Goal: Task Accomplishment & Management: Complete application form

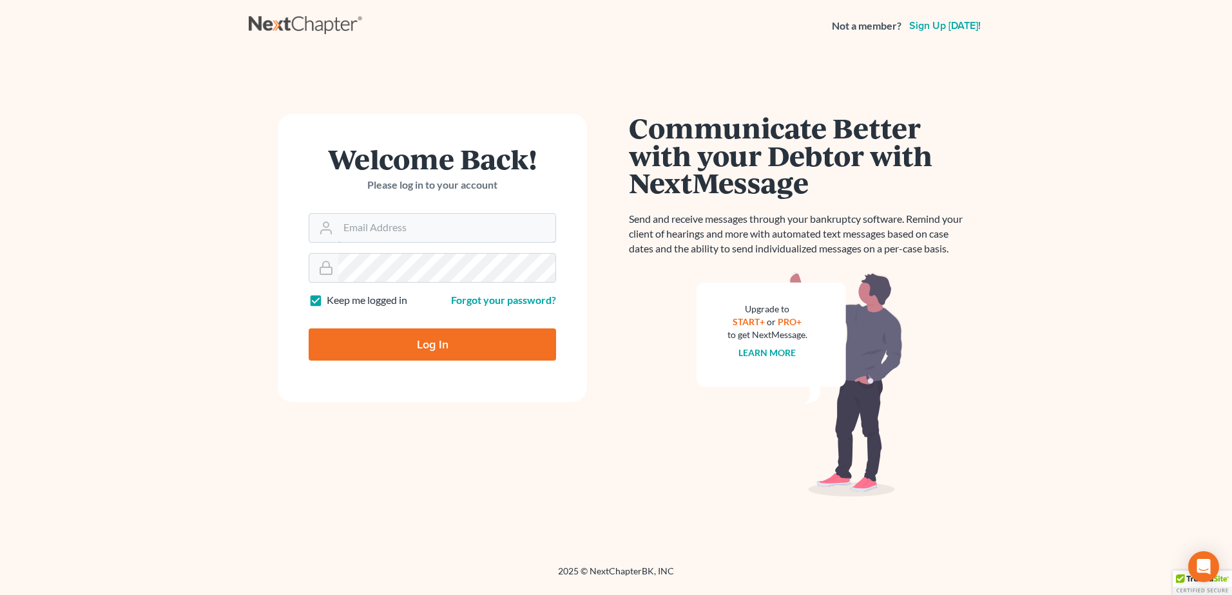
type input "[EMAIL_ADDRESS][DOMAIN_NAME]"
click at [400, 343] on input "Log In" at bounding box center [432, 344] width 247 height 32
type input "Thinking..."
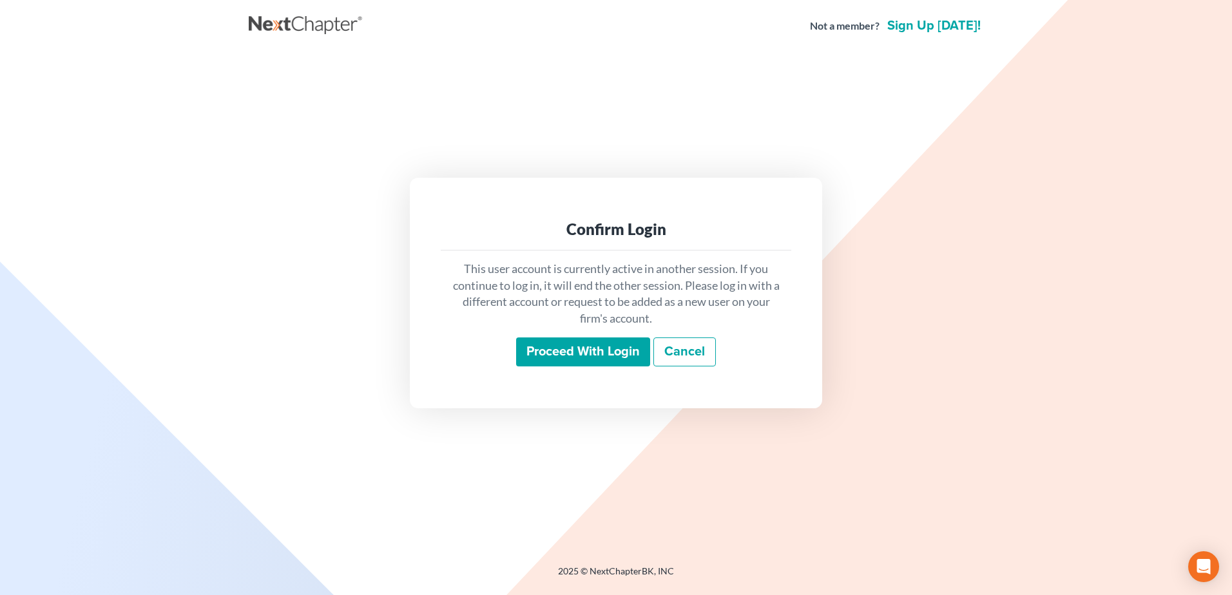
click at [593, 357] on input "Proceed with login" at bounding box center [583, 353] width 134 height 30
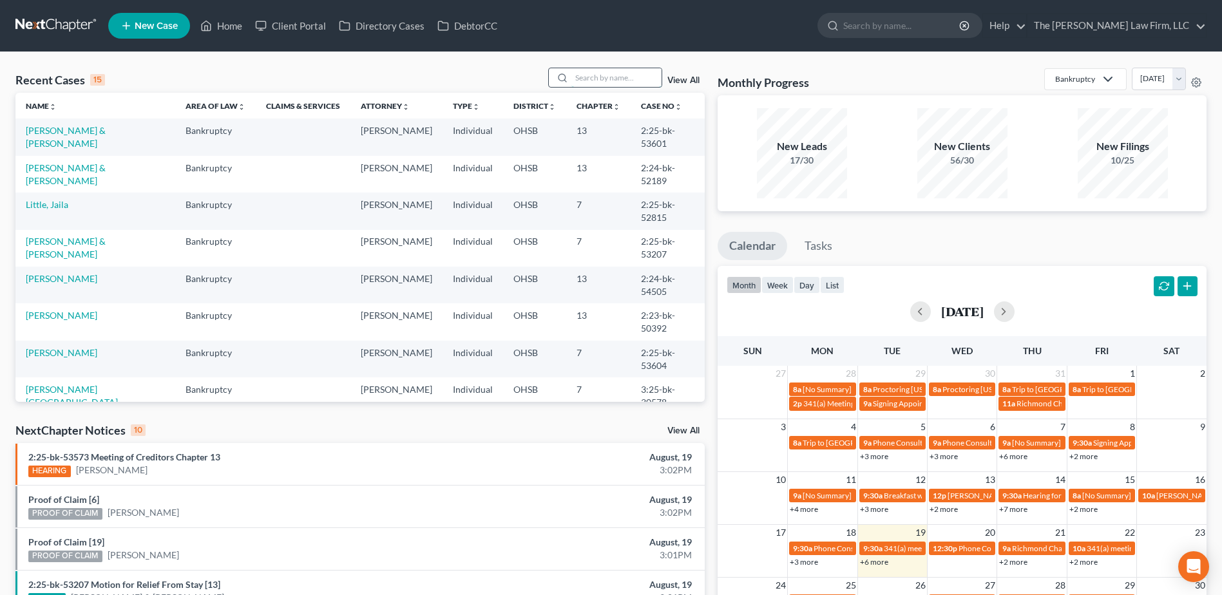
click at [613, 79] on input "search" at bounding box center [616, 77] width 90 height 19
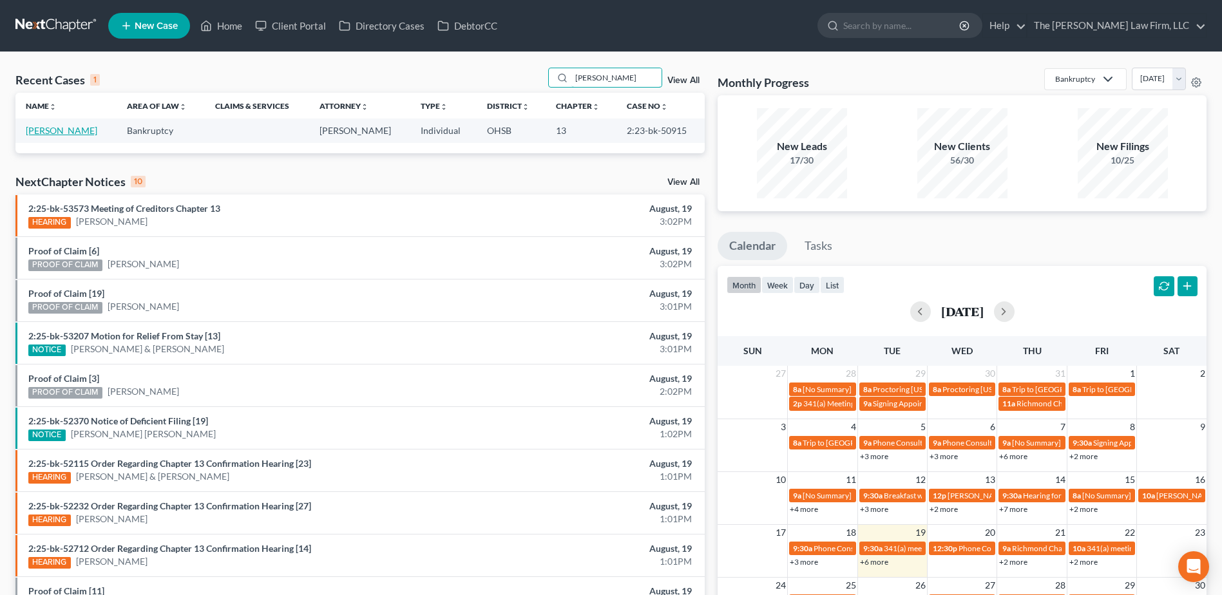
type input "exline"
click at [52, 133] on link "Exline, Andy" at bounding box center [61, 130] width 71 height 11
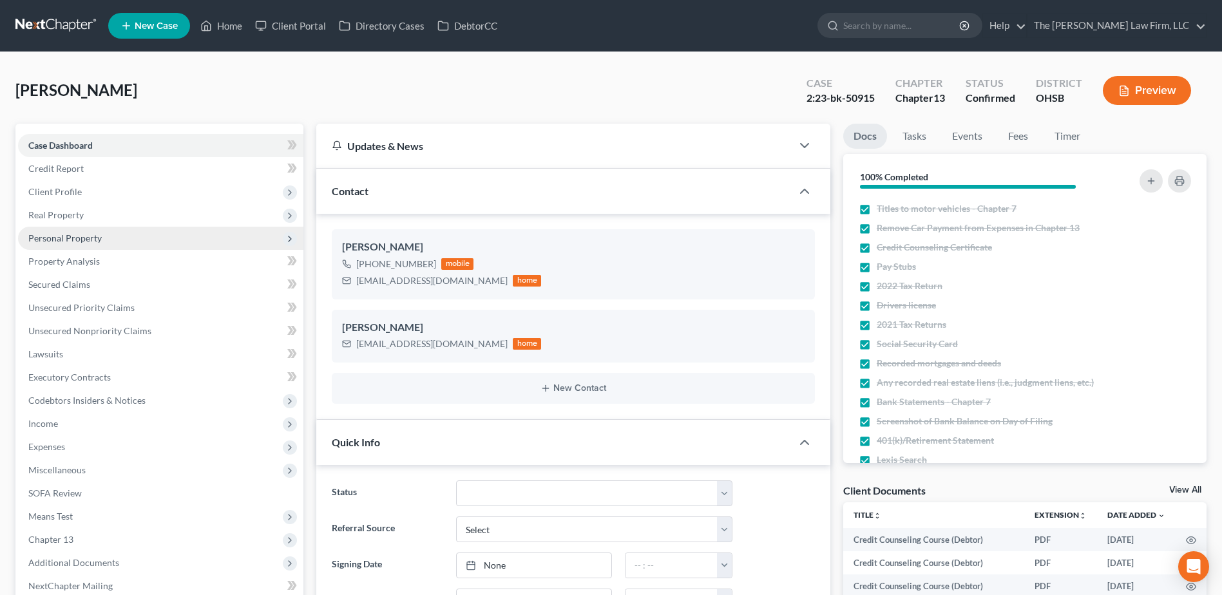
scroll to position [6165, 0]
click at [75, 285] on span "Secured Claims" at bounding box center [59, 284] width 62 height 11
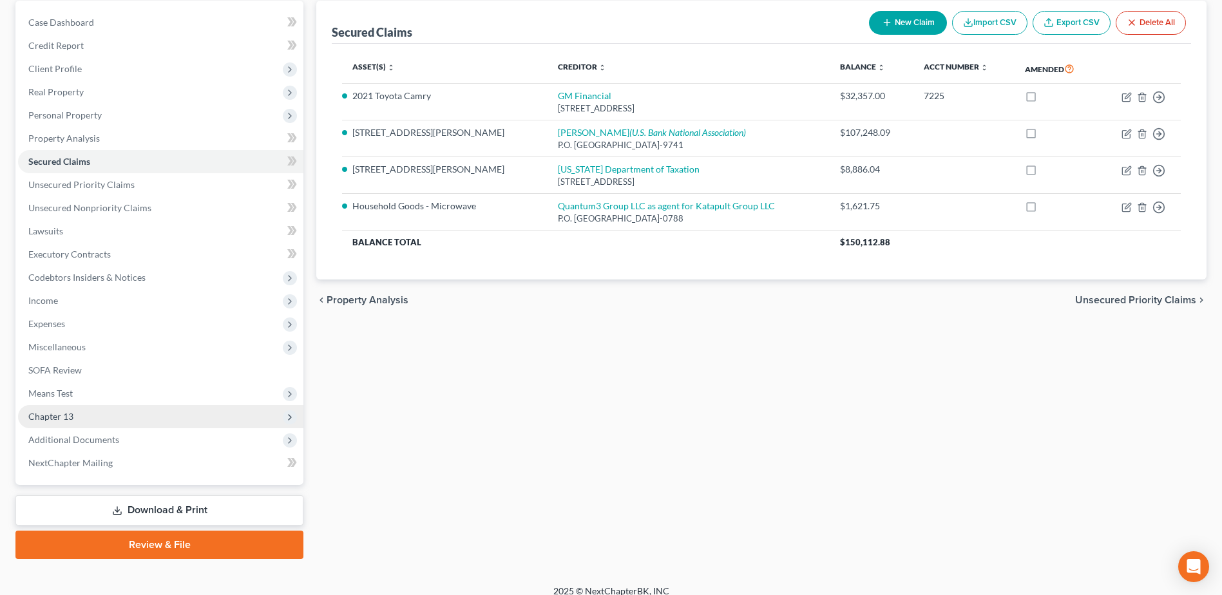
scroll to position [129, 0]
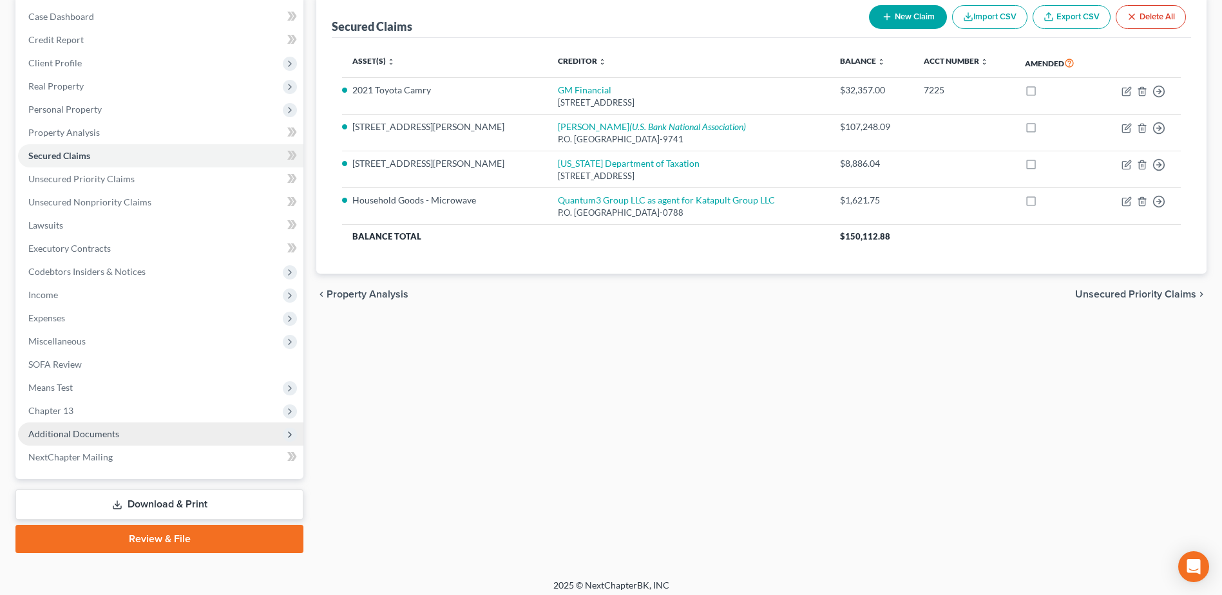
click at [108, 431] on span "Additional Documents" at bounding box center [73, 433] width 91 height 11
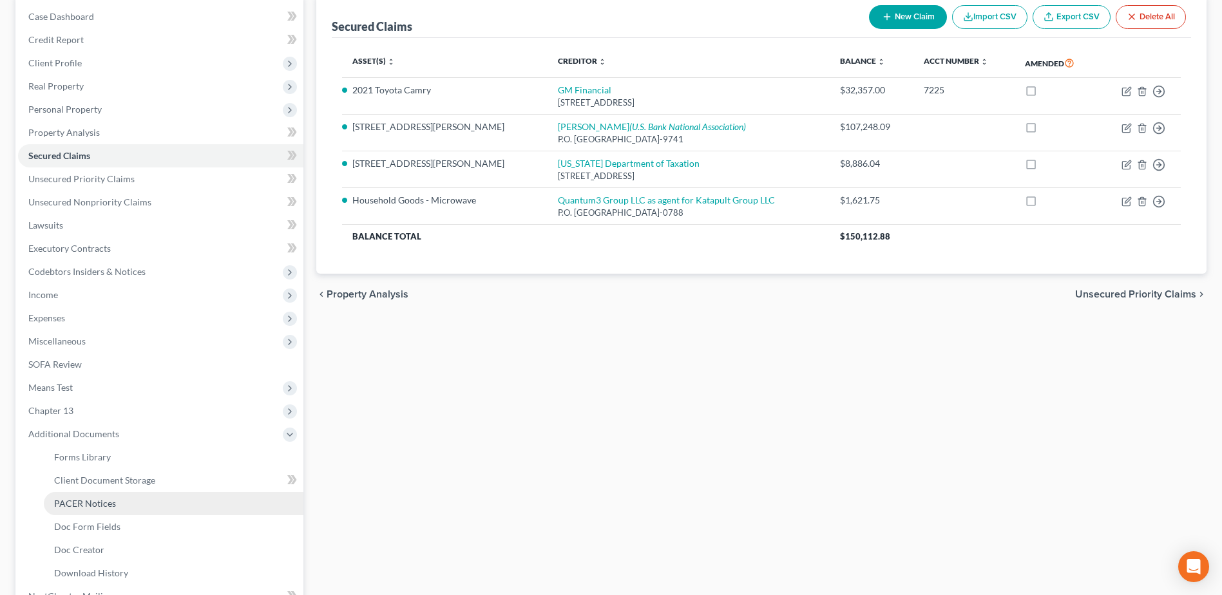
click at [109, 502] on span "PACER Notices" at bounding box center [85, 503] width 62 height 11
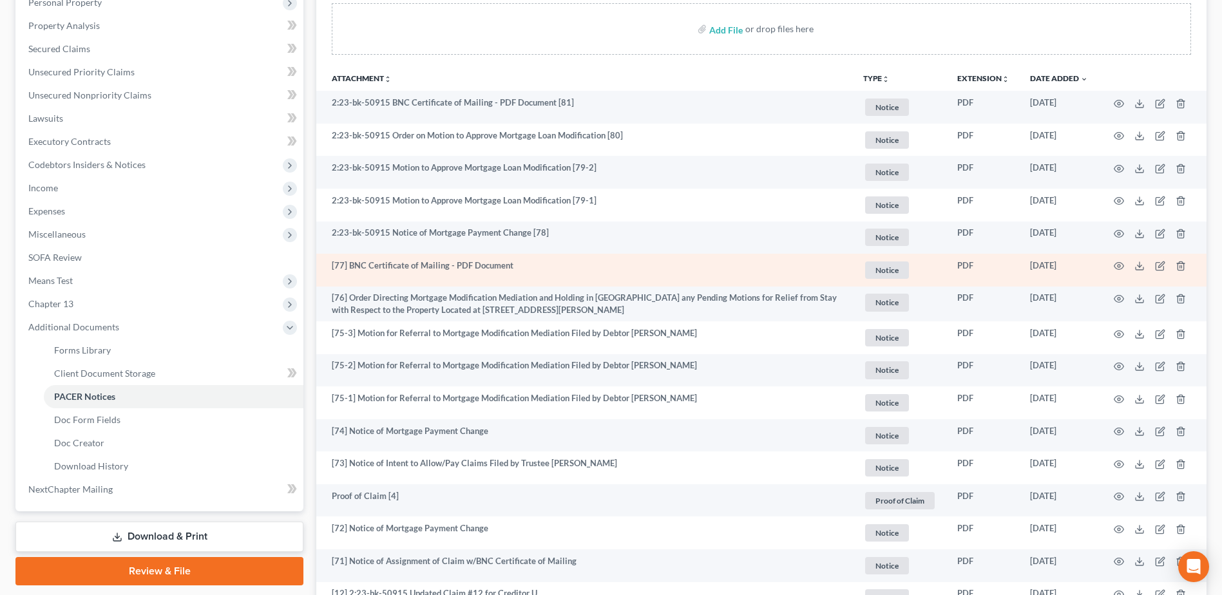
scroll to position [258, 0]
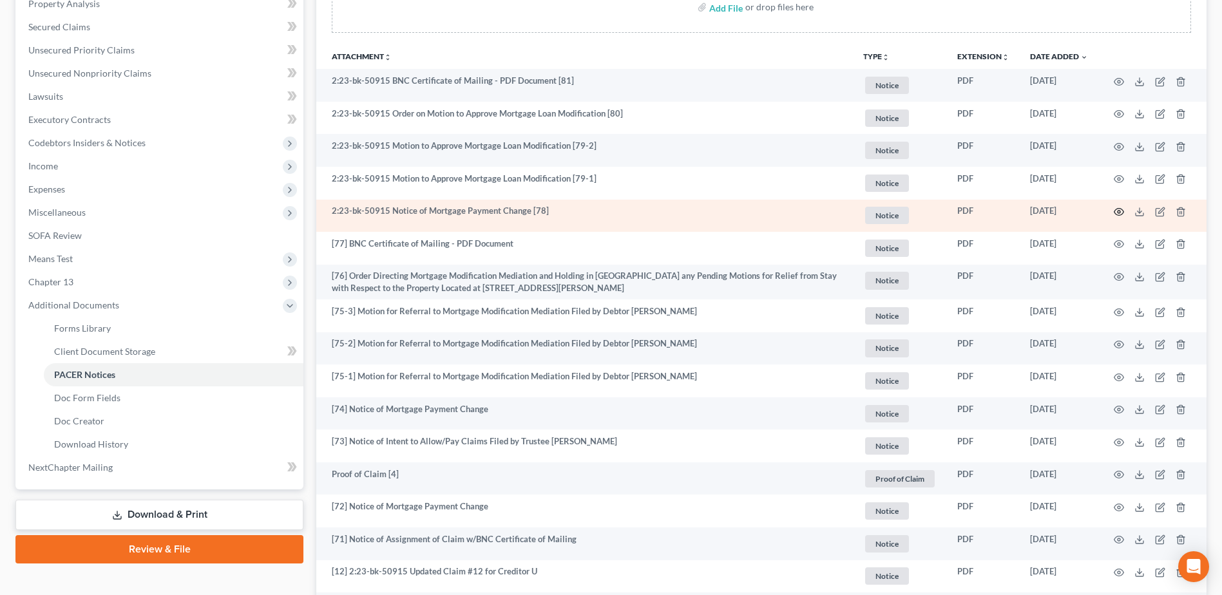
click at [1121, 213] on icon "button" at bounding box center [1119, 212] width 10 height 10
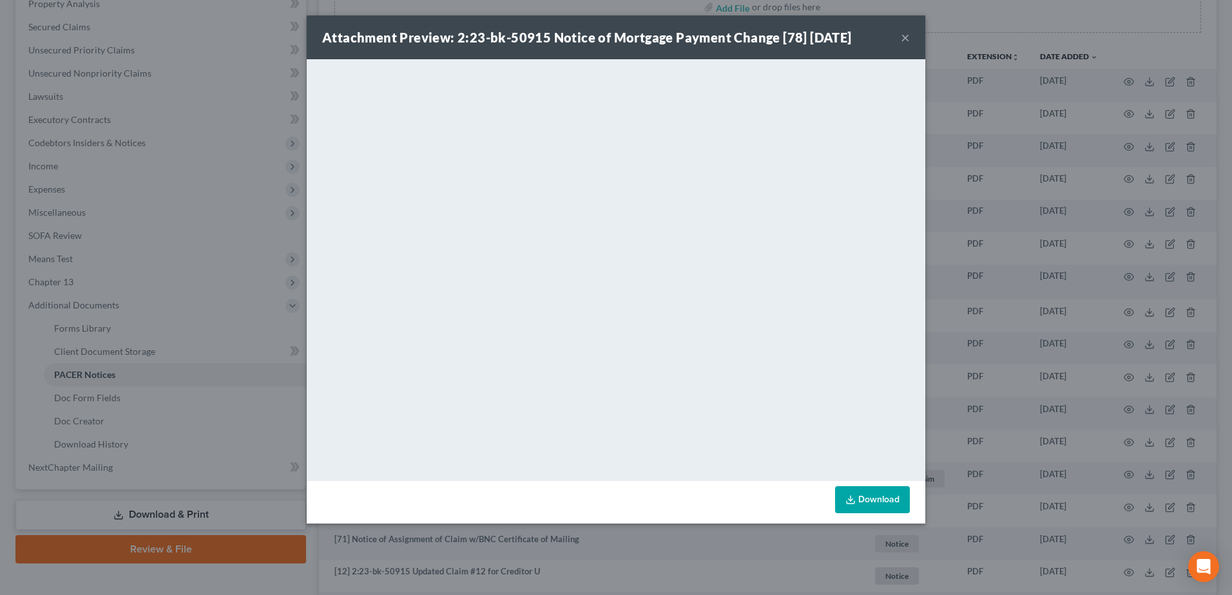
click at [905, 36] on button "×" at bounding box center [904, 37] width 9 height 15
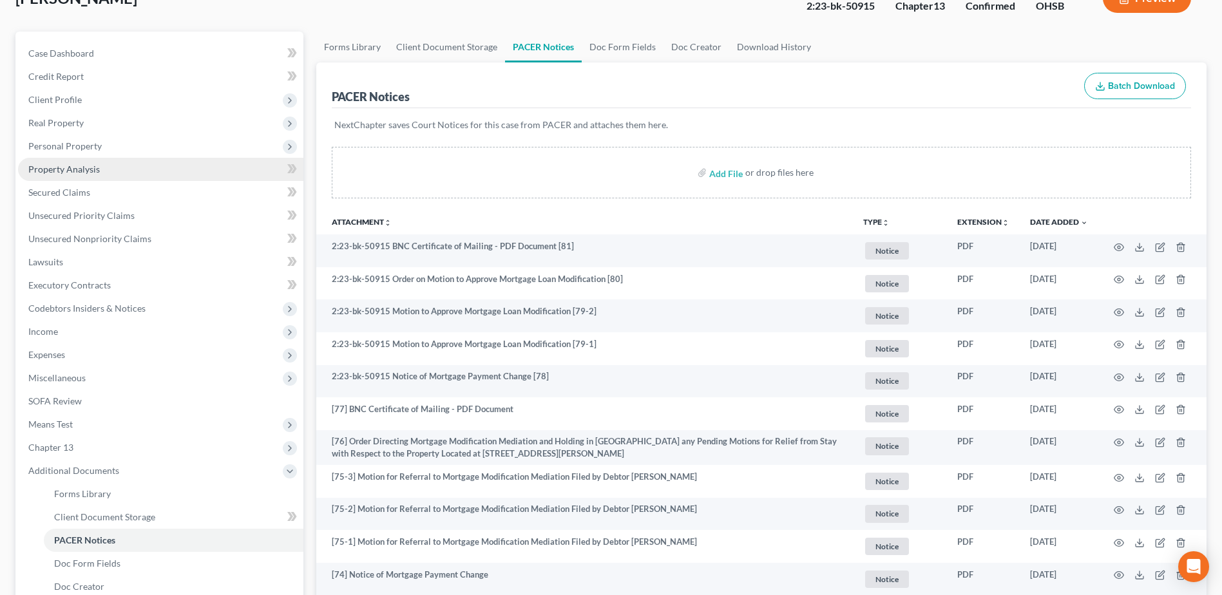
scroll to position [0, 0]
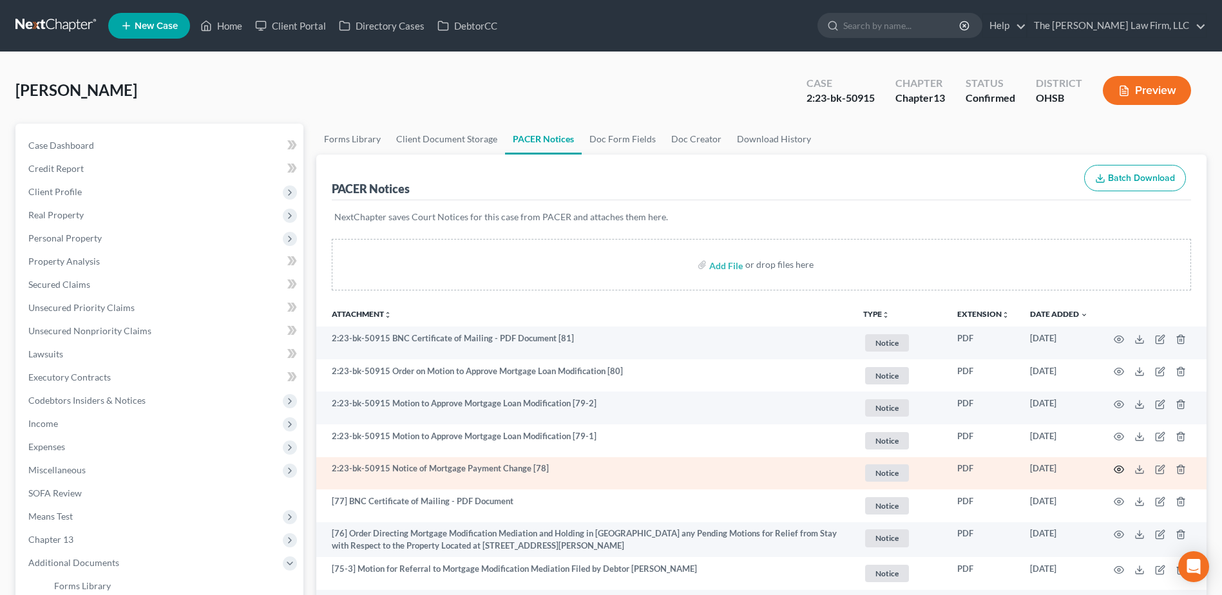
click at [1119, 470] on circle "button" at bounding box center [1119, 469] width 3 height 3
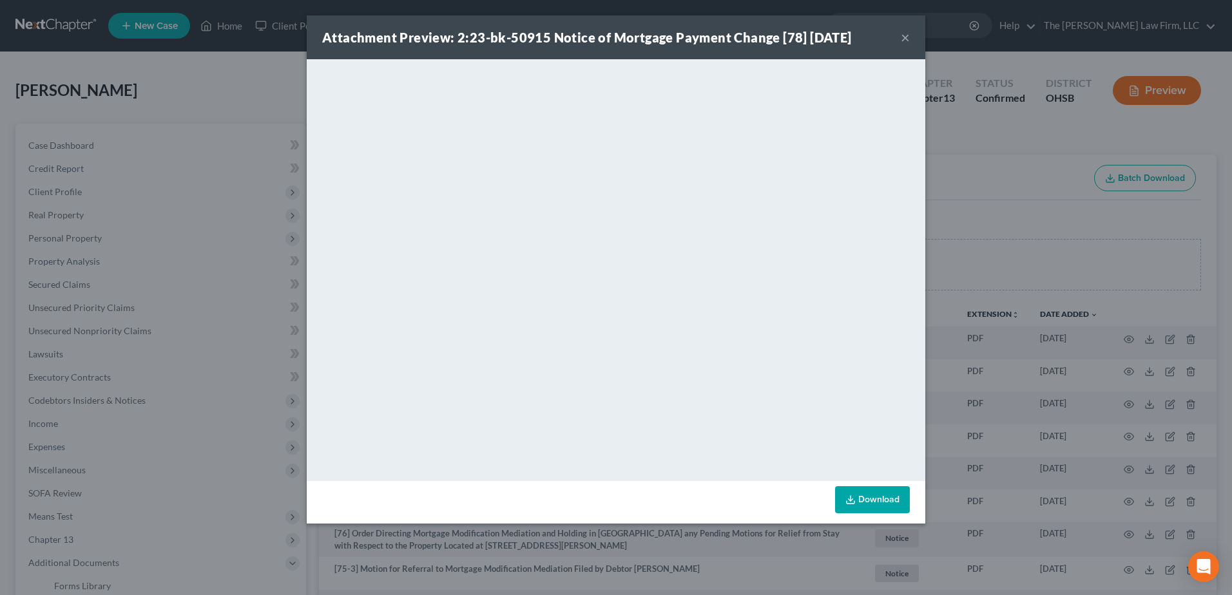
click at [910, 38] on div "Attachment Preview: 2:23-bk-50915 Notice of Mortgage Payment Change [78] 03/25/…" at bounding box center [616, 37] width 618 height 44
click at [903, 33] on button "×" at bounding box center [904, 37] width 9 height 15
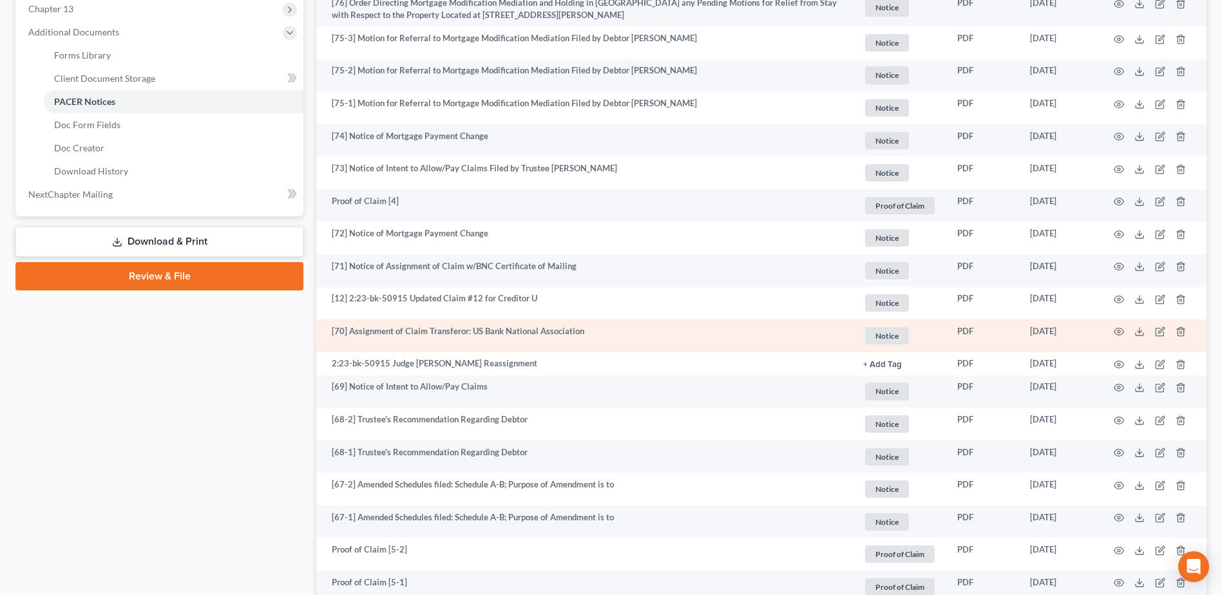
scroll to position [580, 0]
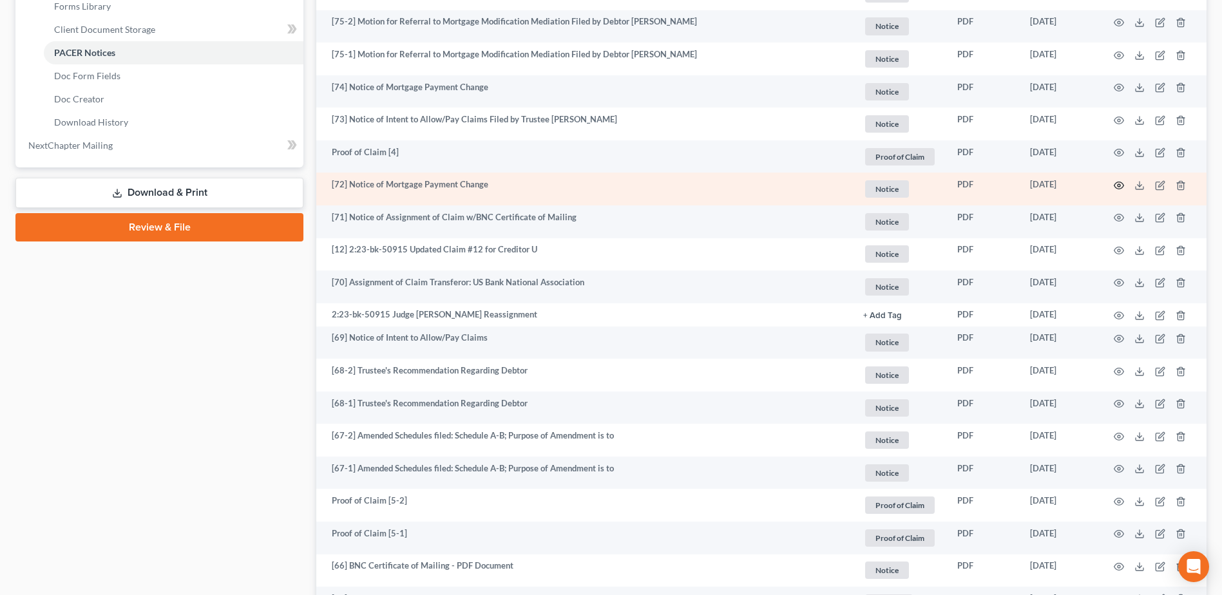
click at [1120, 186] on circle "button" at bounding box center [1119, 185] width 3 height 3
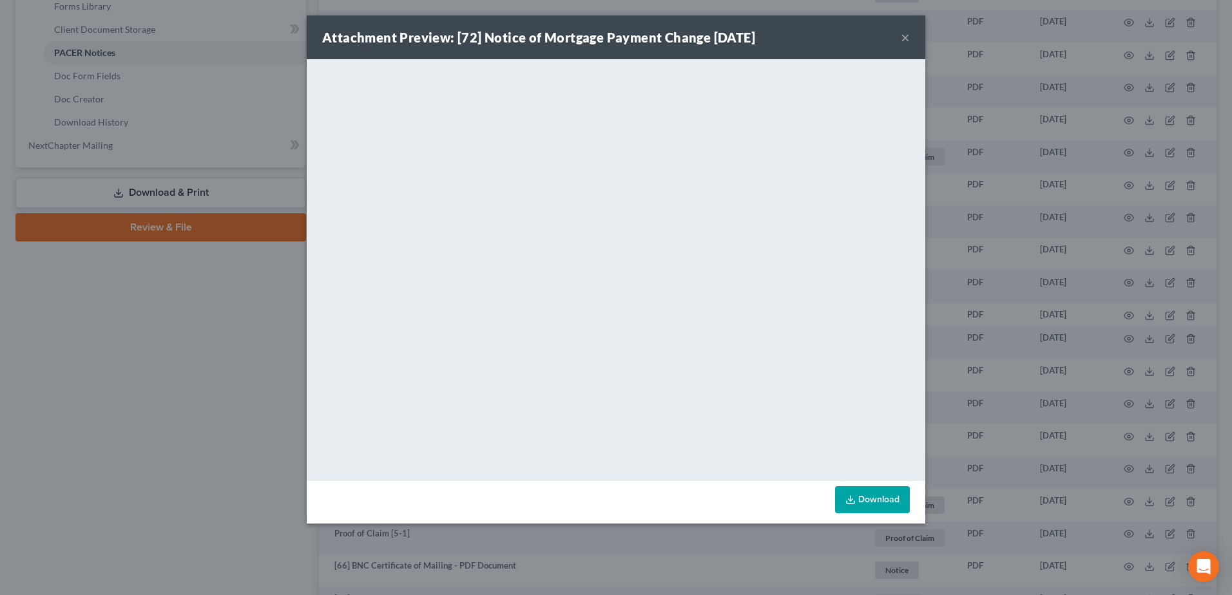
click at [906, 37] on button "×" at bounding box center [904, 37] width 9 height 15
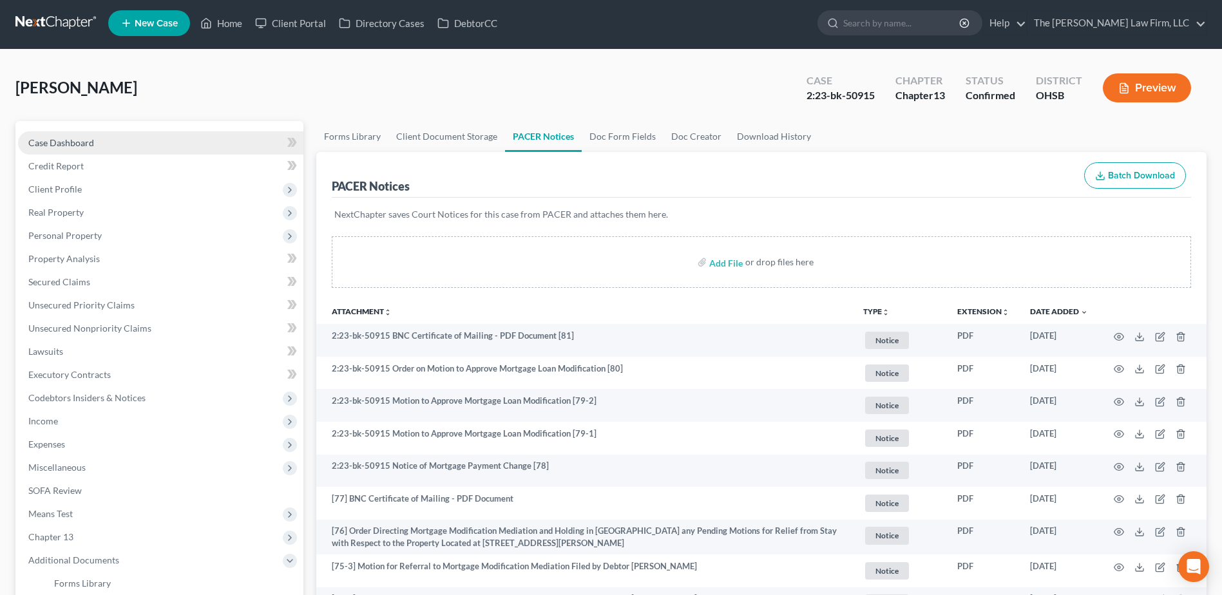
scroll to position [0, 0]
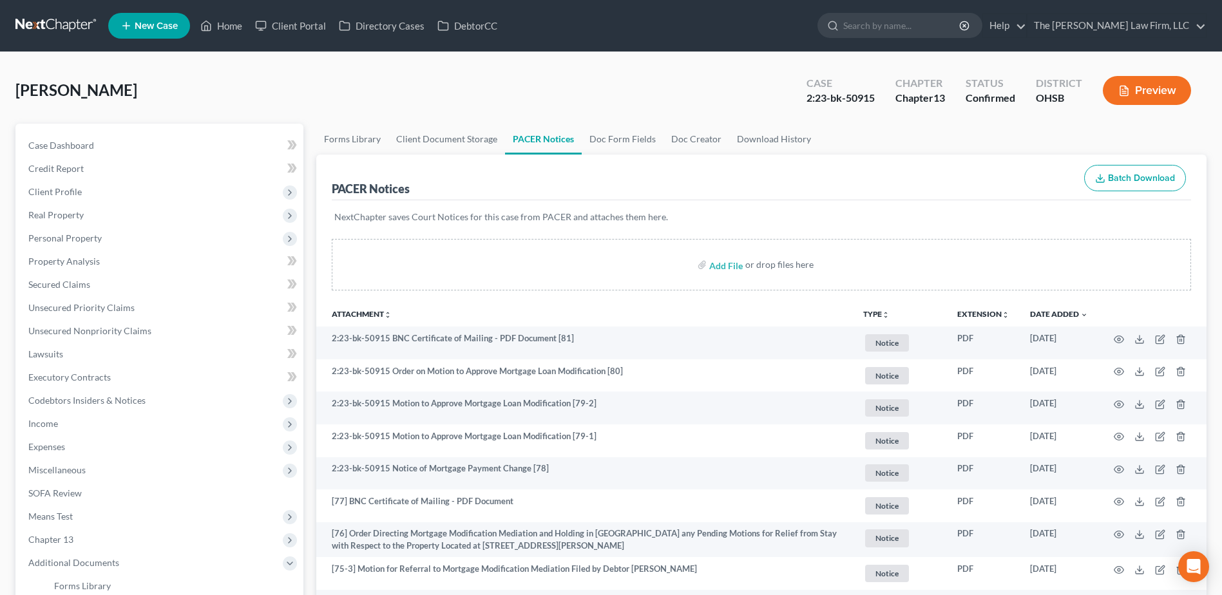
click at [54, 25] on link at bounding box center [56, 25] width 82 height 23
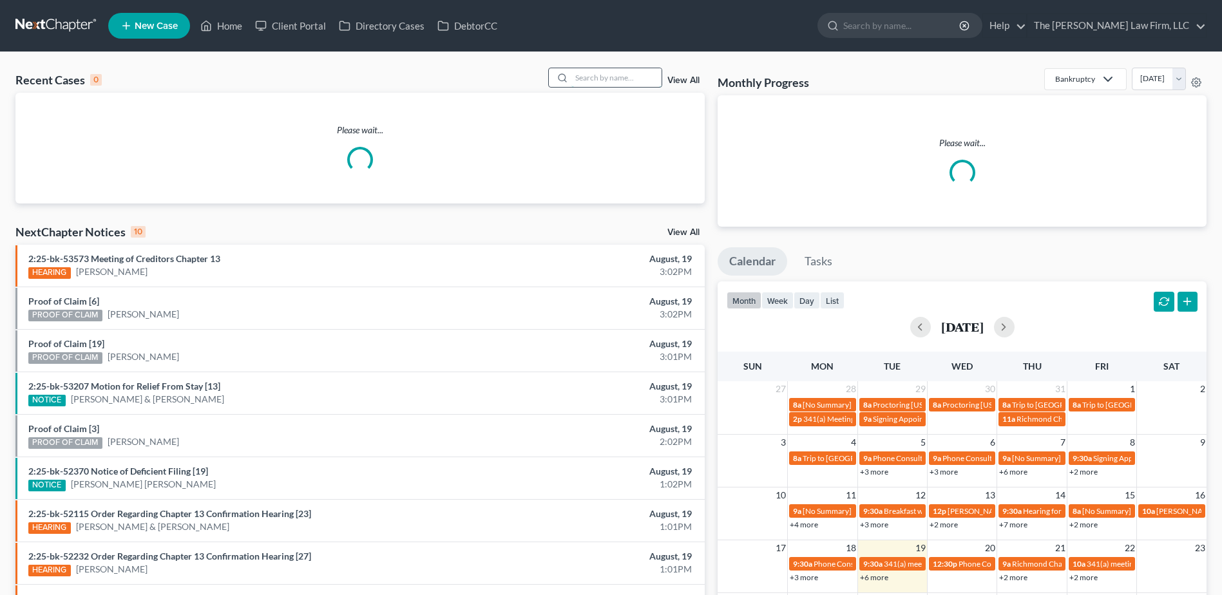
click at [628, 81] on input "search" at bounding box center [616, 77] width 90 height 19
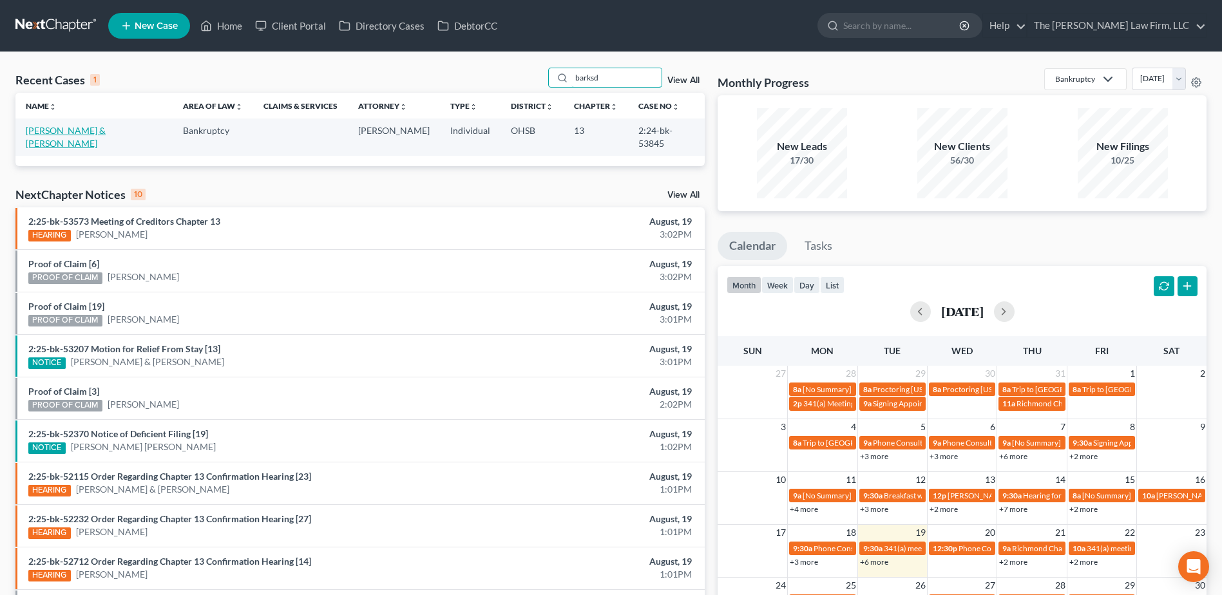
type input "barksd"
click at [86, 128] on link "Barksdale, Brandon & Tionna" at bounding box center [66, 137] width 80 height 24
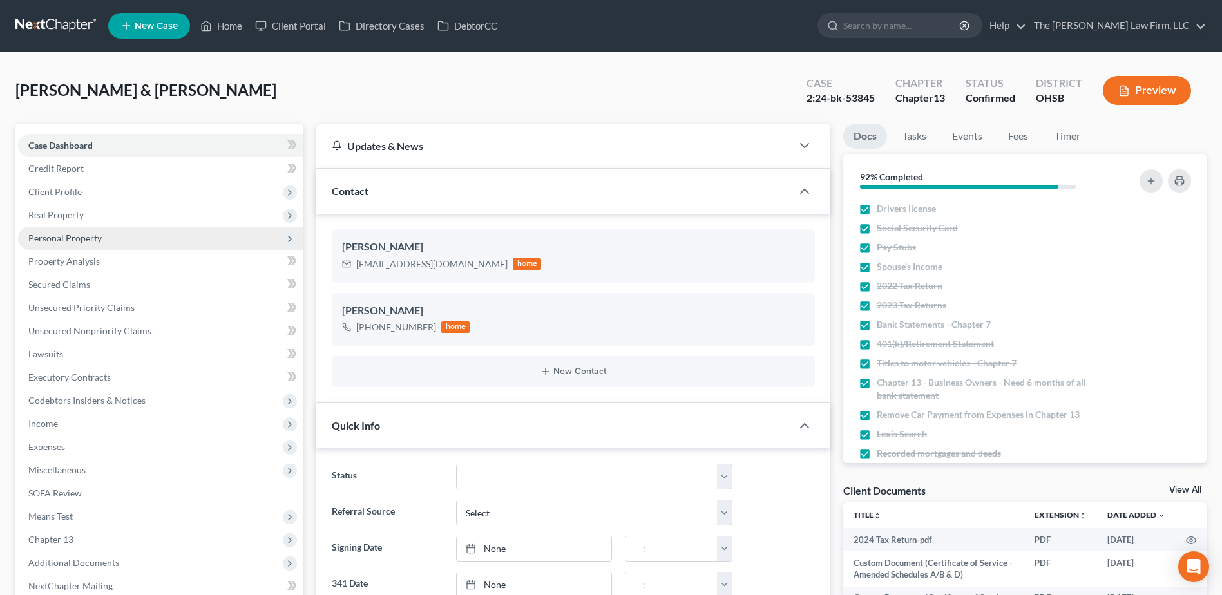
click at [62, 233] on span "Personal Property" at bounding box center [64, 238] width 73 height 11
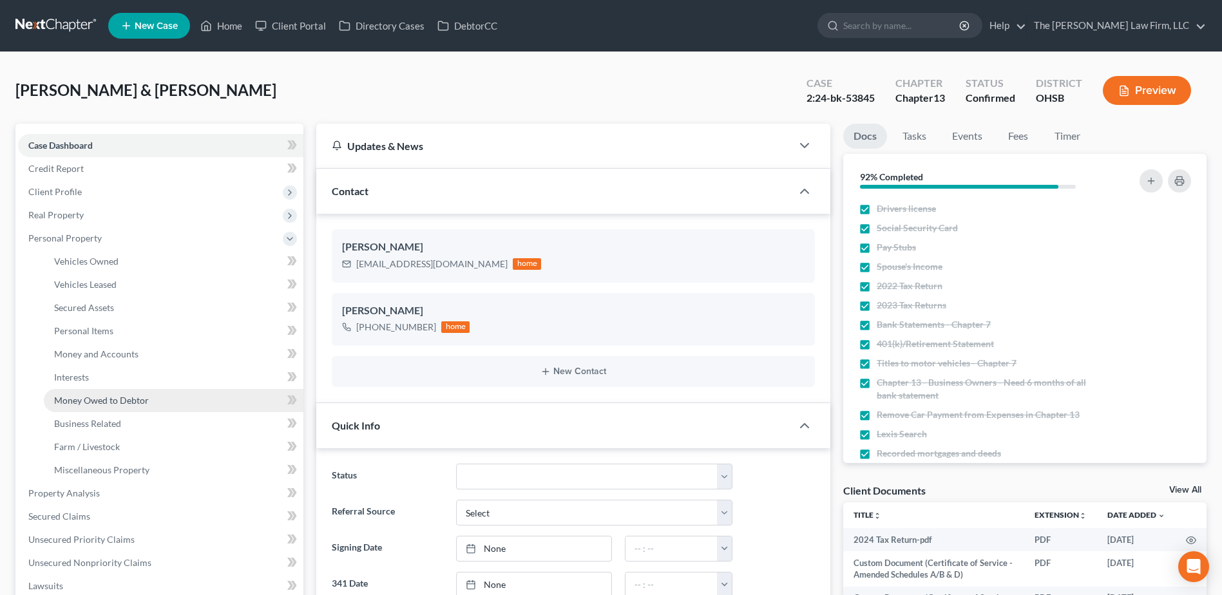
click at [90, 402] on span "Money Owed to Debtor" at bounding box center [101, 400] width 95 height 11
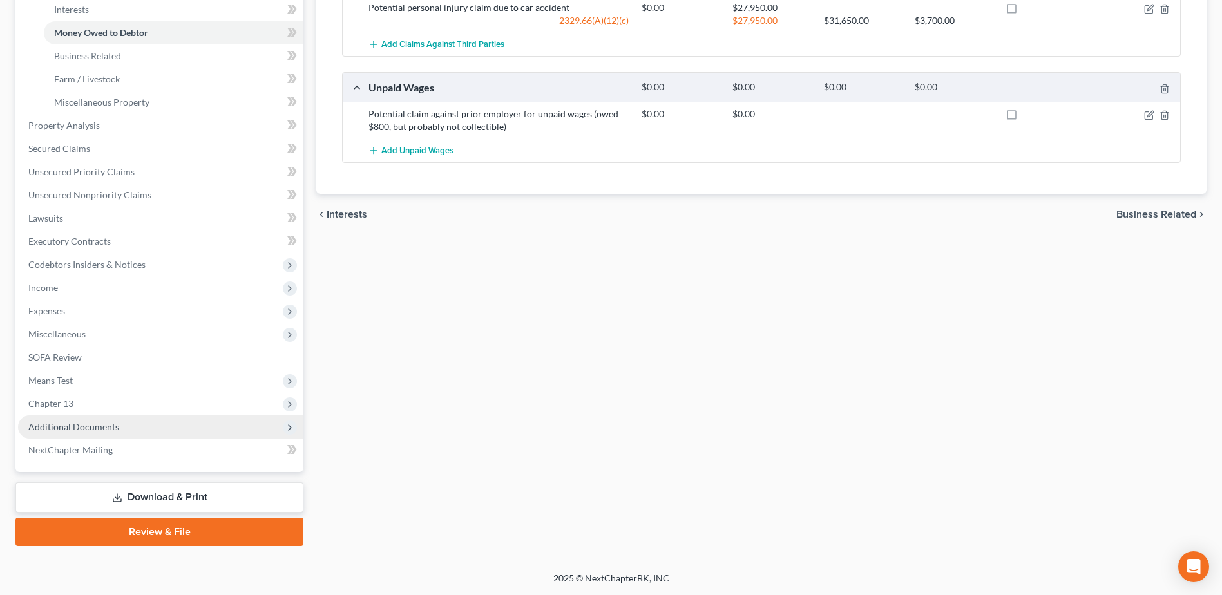
click at [106, 430] on span "Additional Documents" at bounding box center [73, 426] width 91 height 11
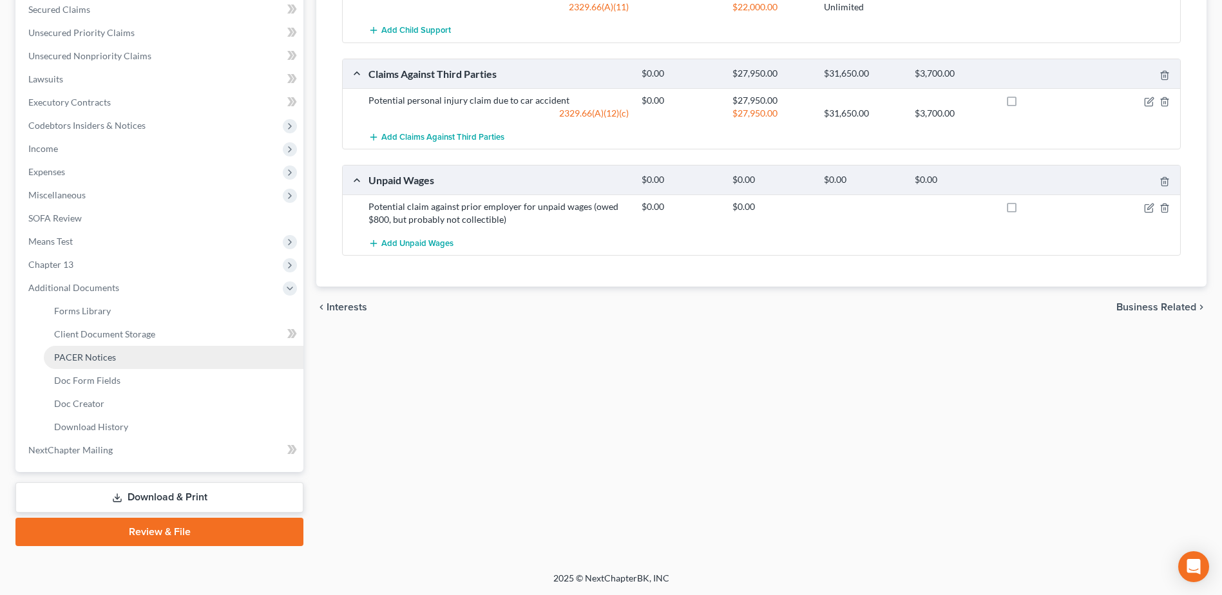
click at [88, 351] on link "PACER Notices" at bounding box center [174, 357] width 260 height 23
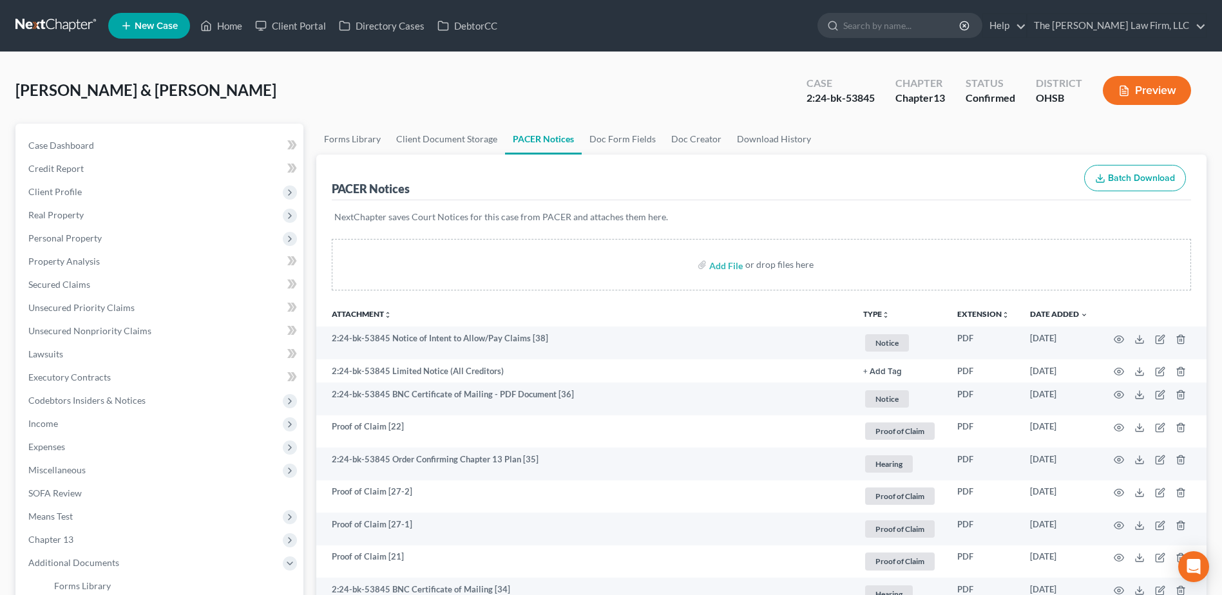
click at [75, 17] on link at bounding box center [56, 25] width 82 height 23
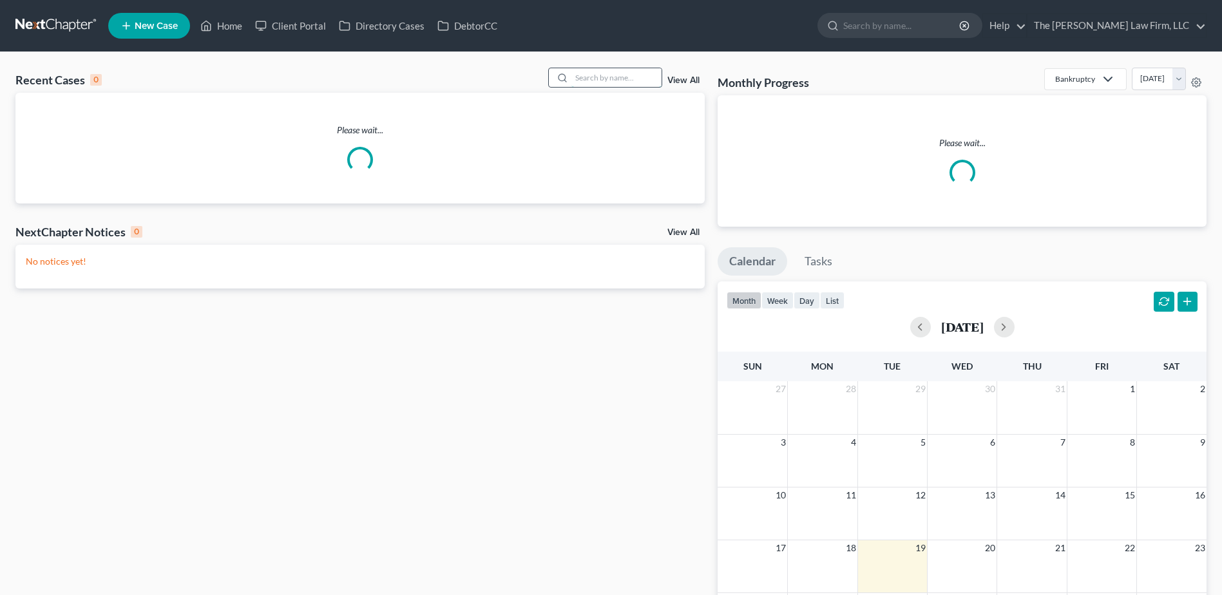
click at [622, 77] on input "search" at bounding box center [616, 77] width 90 height 19
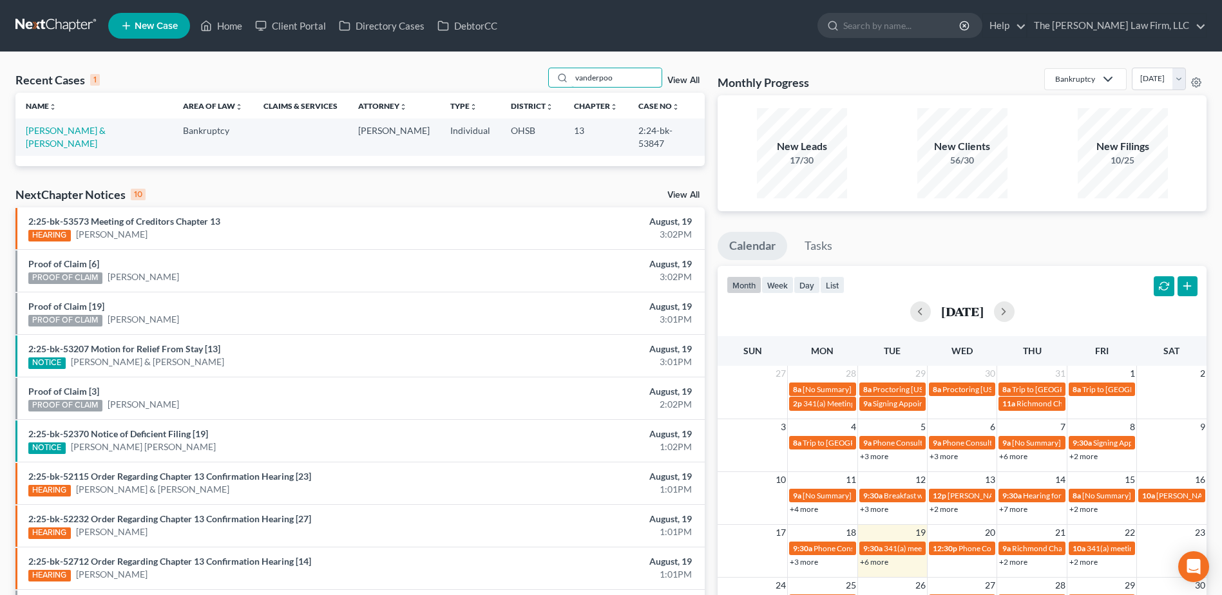
type input "vanderpoo"
click at [66, 135] on link "[PERSON_NAME] & [PERSON_NAME]" at bounding box center [66, 137] width 80 height 24
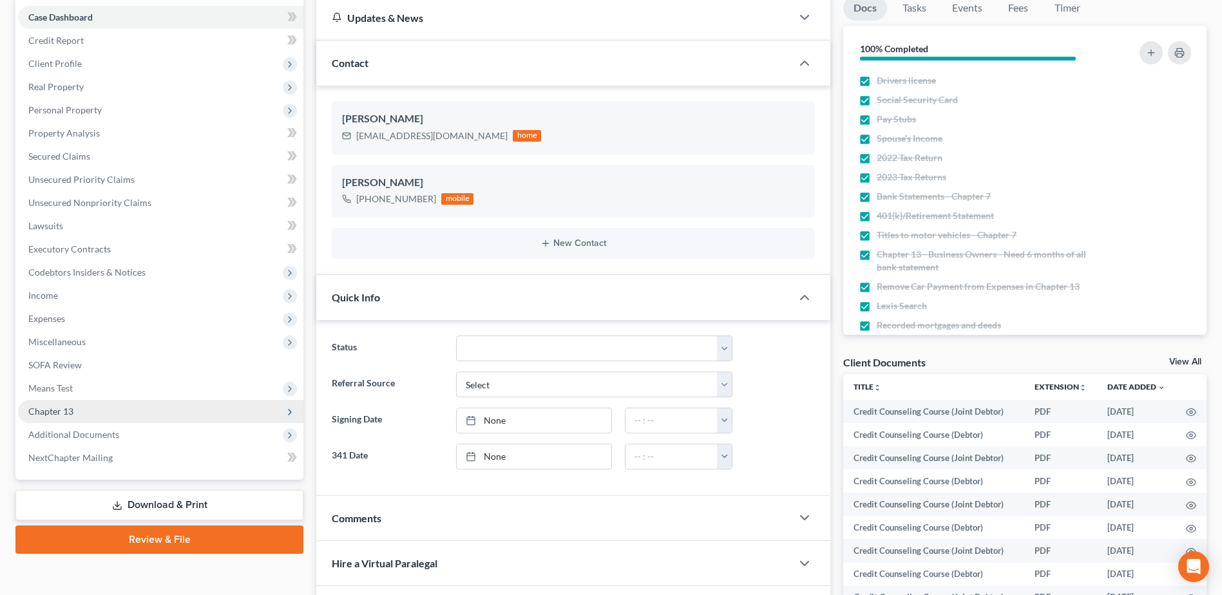
scroll to position [129, 0]
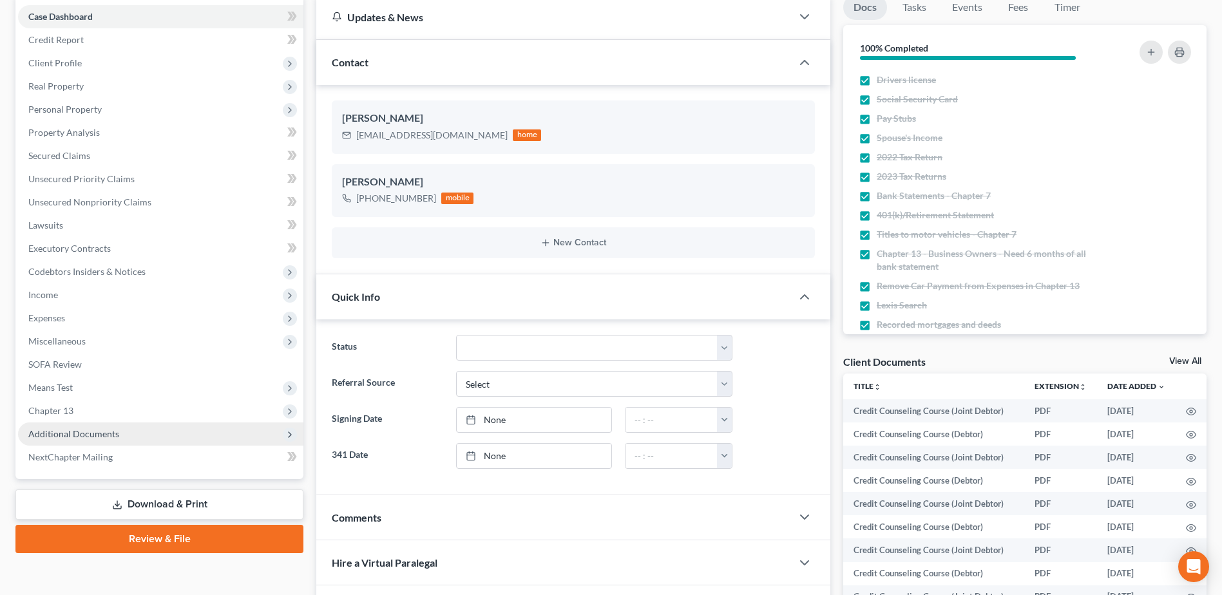
click at [98, 434] on span "Additional Documents" at bounding box center [73, 433] width 91 height 11
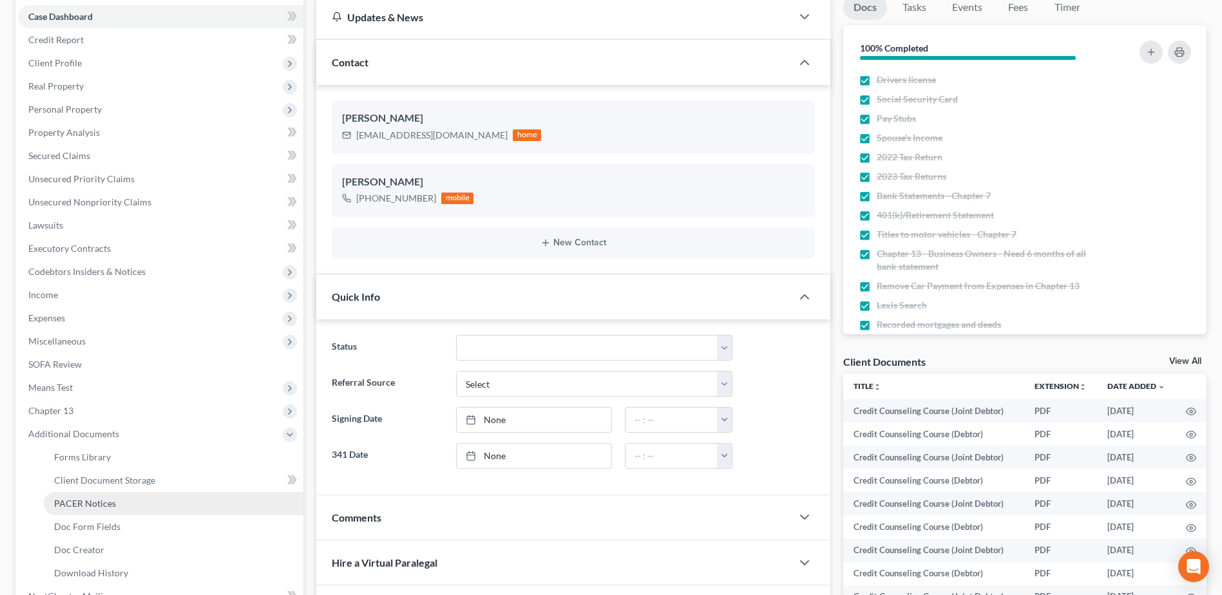
click at [97, 498] on span "PACER Notices" at bounding box center [85, 503] width 62 height 11
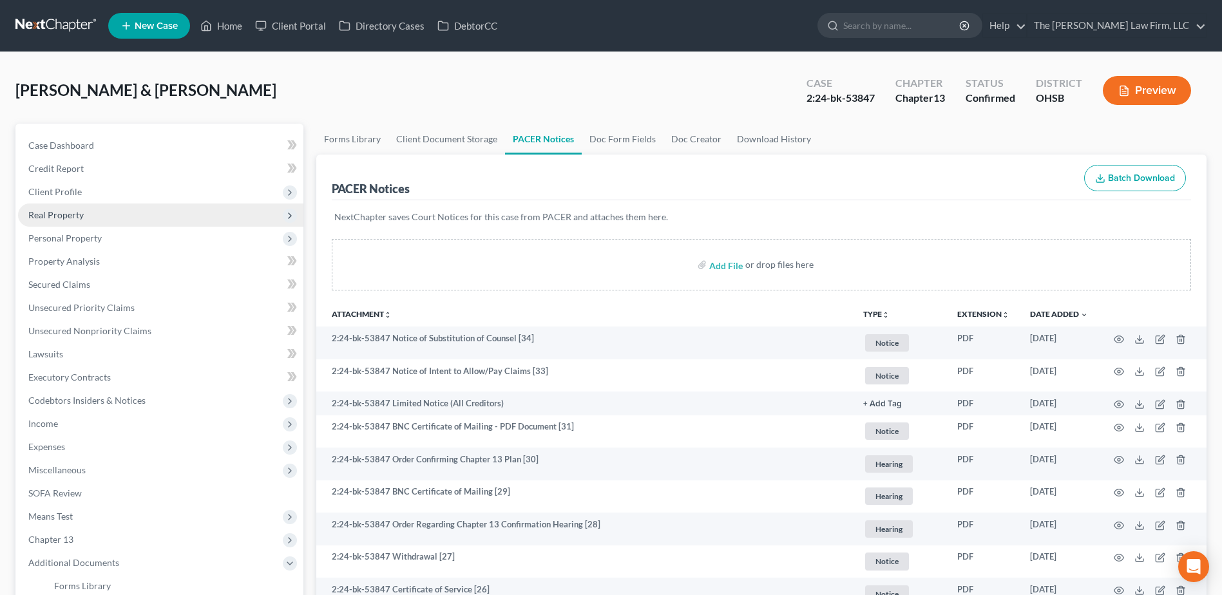
click at [64, 207] on span "Real Property" at bounding box center [160, 215] width 285 height 23
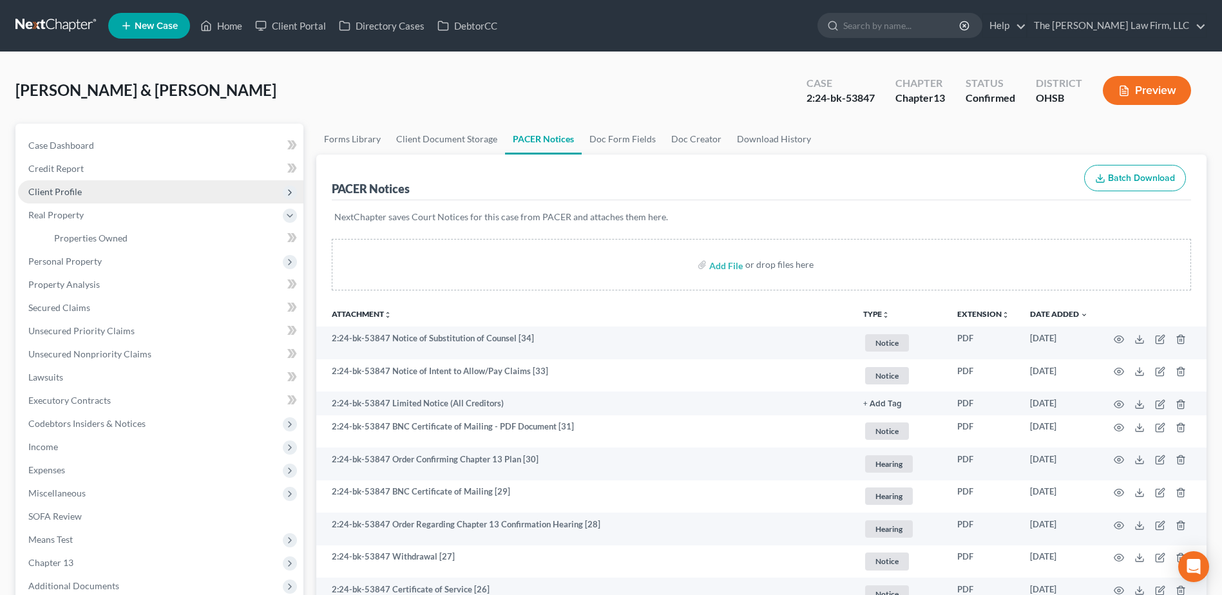
click at [74, 193] on span "Client Profile" at bounding box center [54, 191] width 53 height 11
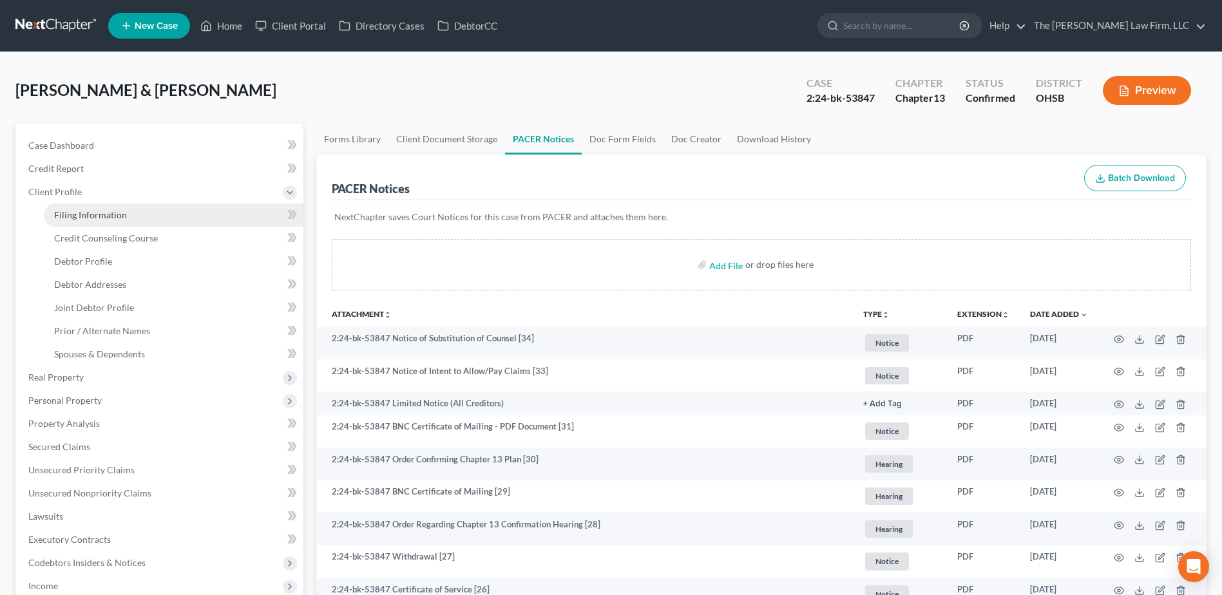
click at [81, 212] on span "Filing Information" at bounding box center [90, 214] width 73 height 11
select select "1"
select select "3"
select select "36"
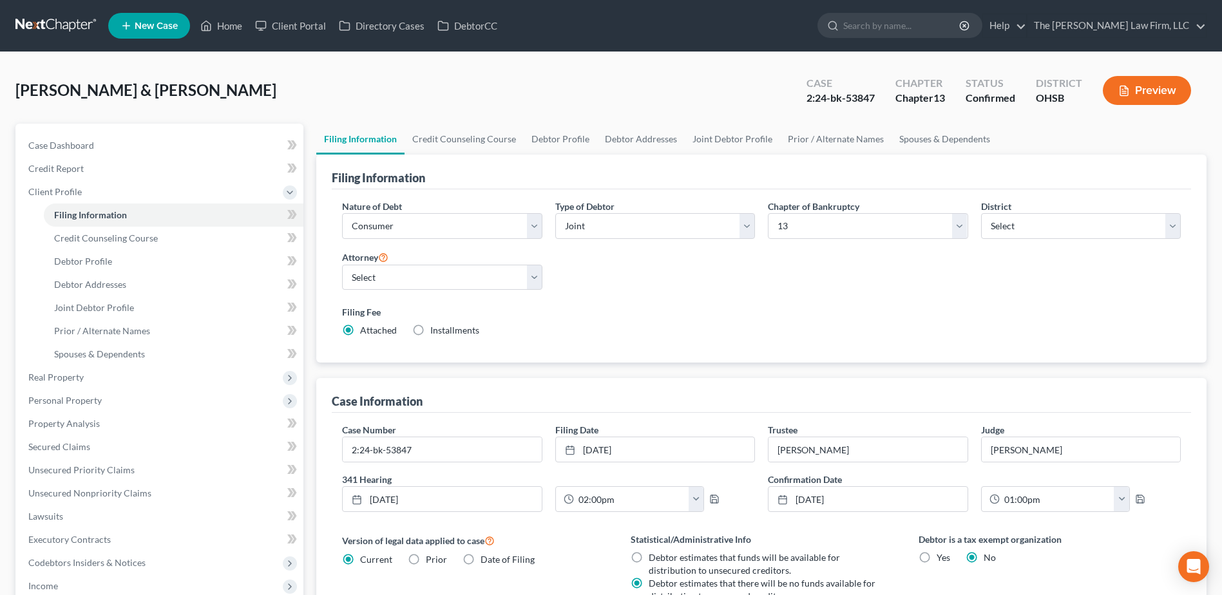
click at [43, 23] on link at bounding box center [56, 25] width 82 height 23
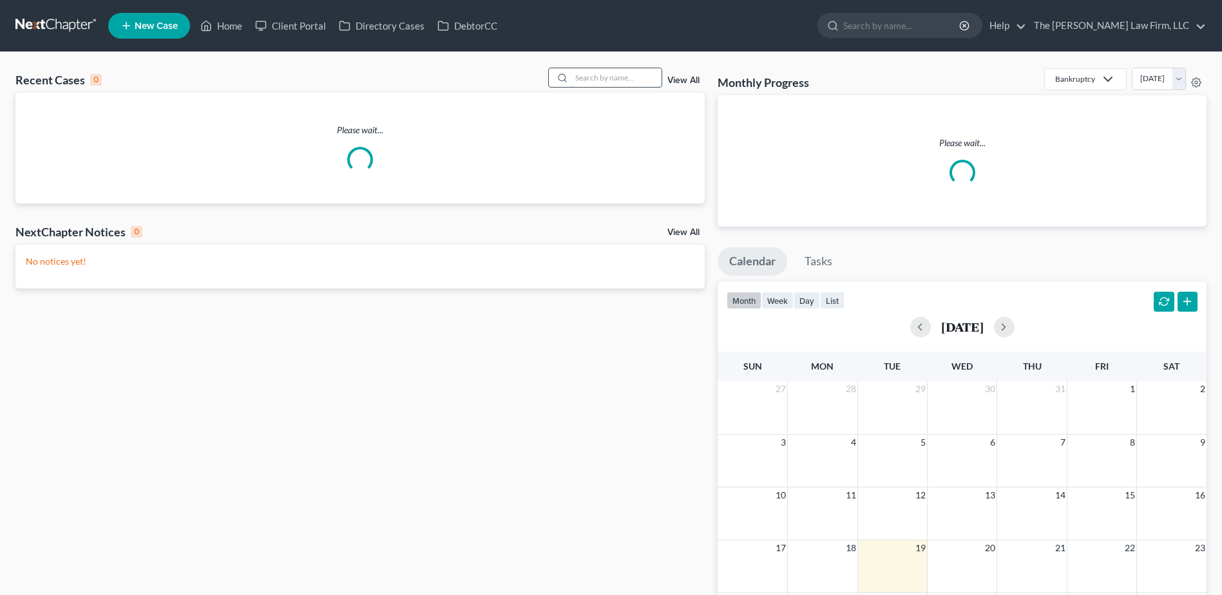
click at [602, 78] on input "search" at bounding box center [616, 77] width 90 height 19
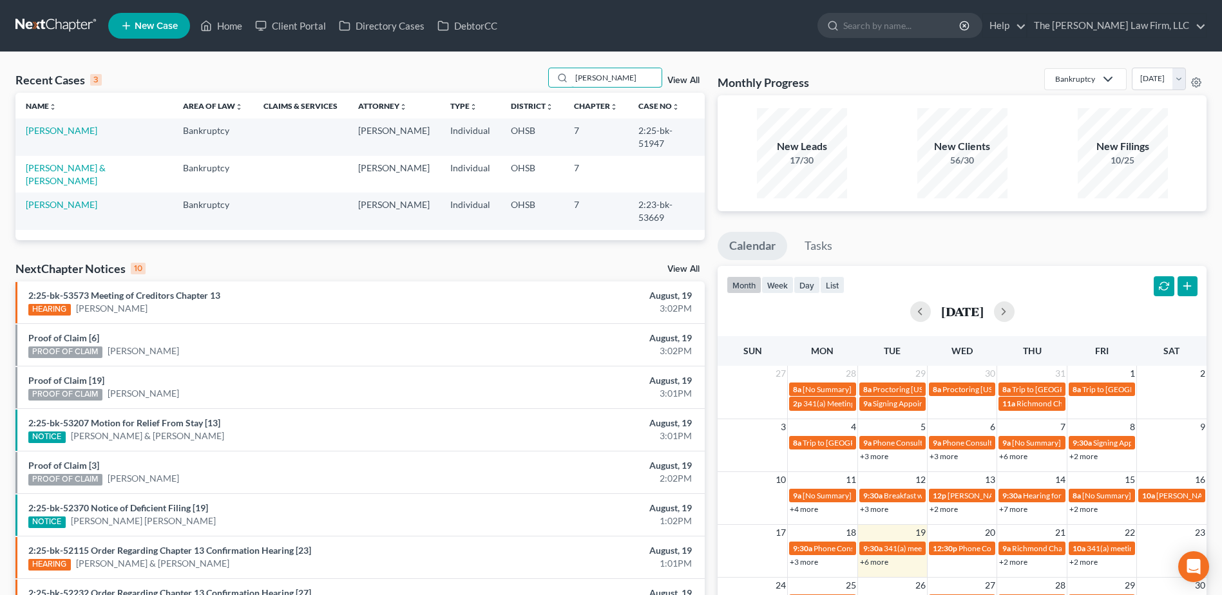
type input "[PERSON_NAME]"
click at [57, 129] on link "[PERSON_NAME]" at bounding box center [61, 130] width 71 height 11
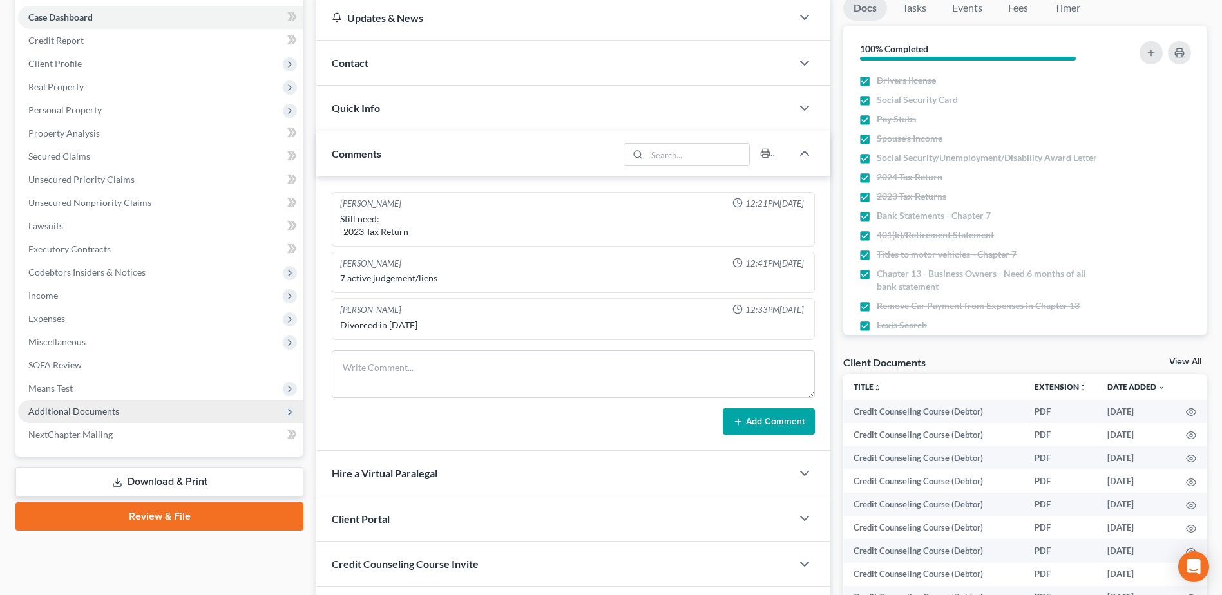
scroll to position [129, 0]
click at [71, 403] on span "Additional Documents" at bounding box center [160, 410] width 285 height 23
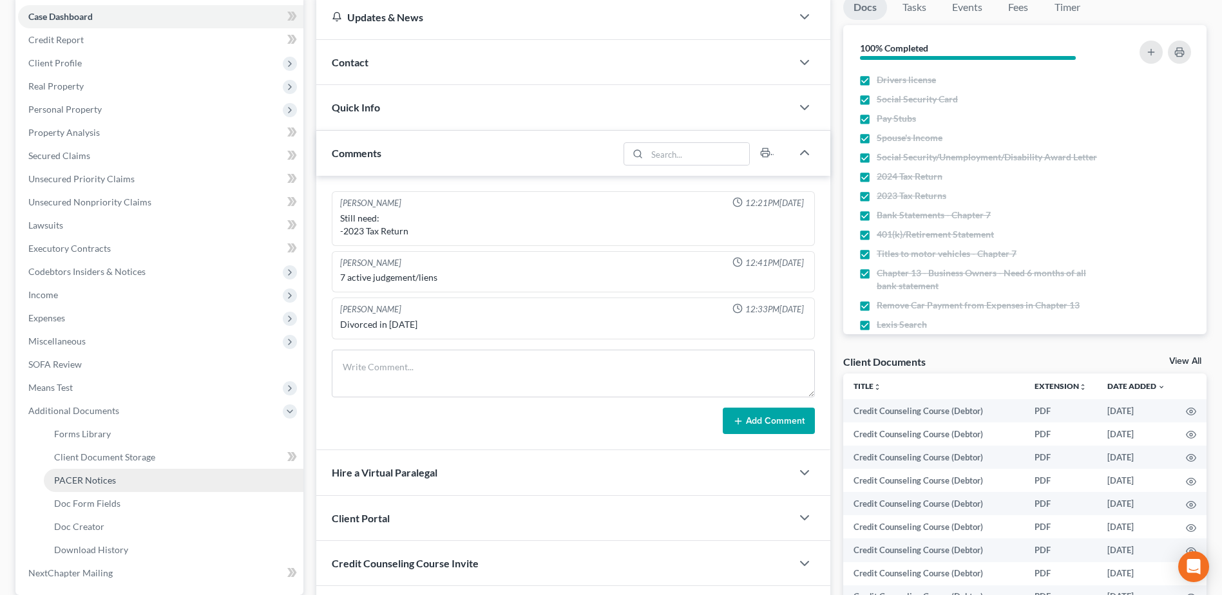
click at [97, 482] on span "PACER Notices" at bounding box center [85, 480] width 62 height 11
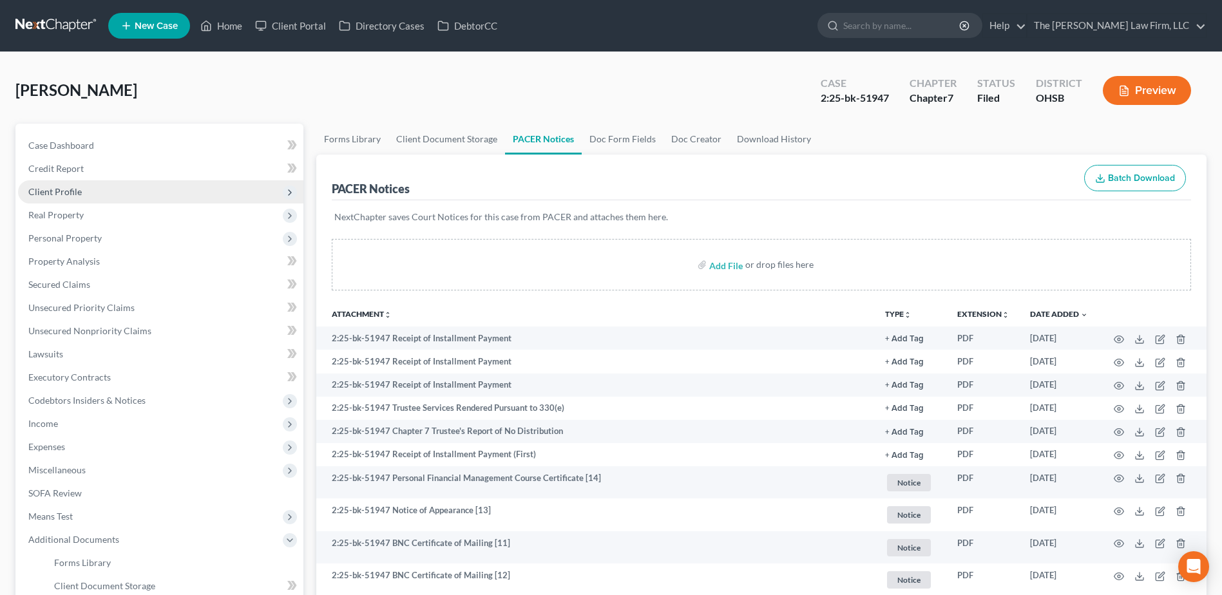
click at [76, 190] on span "Client Profile" at bounding box center [54, 191] width 53 height 11
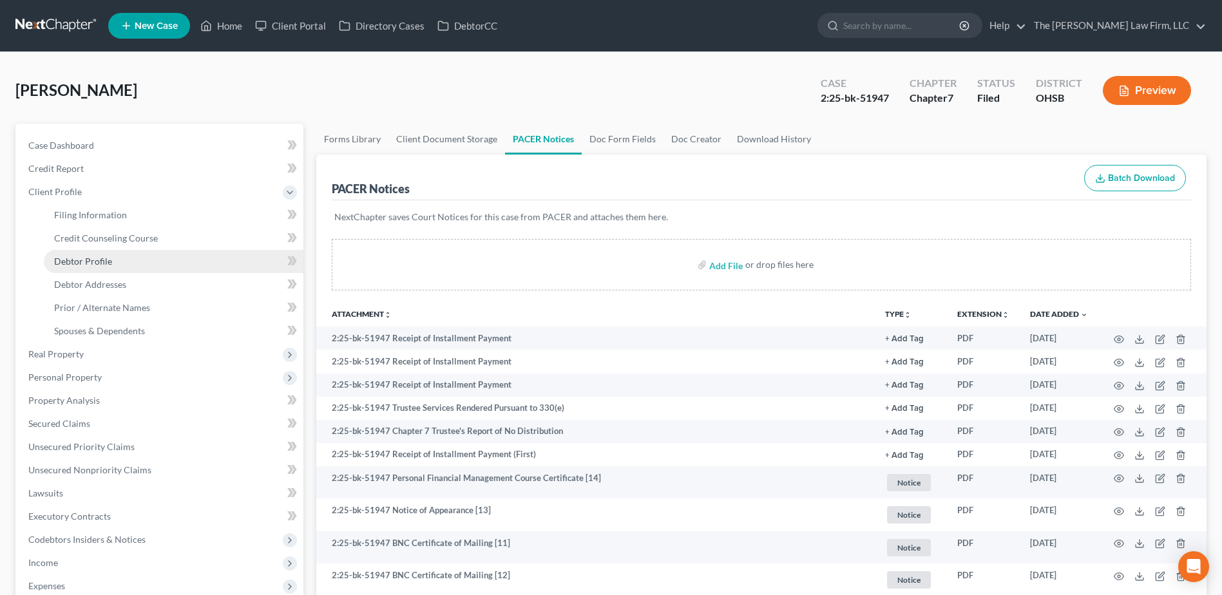
click at [90, 258] on span "Debtor Profile" at bounding box center [83, 261] width 58 height 11
select select "3"
select select "0"
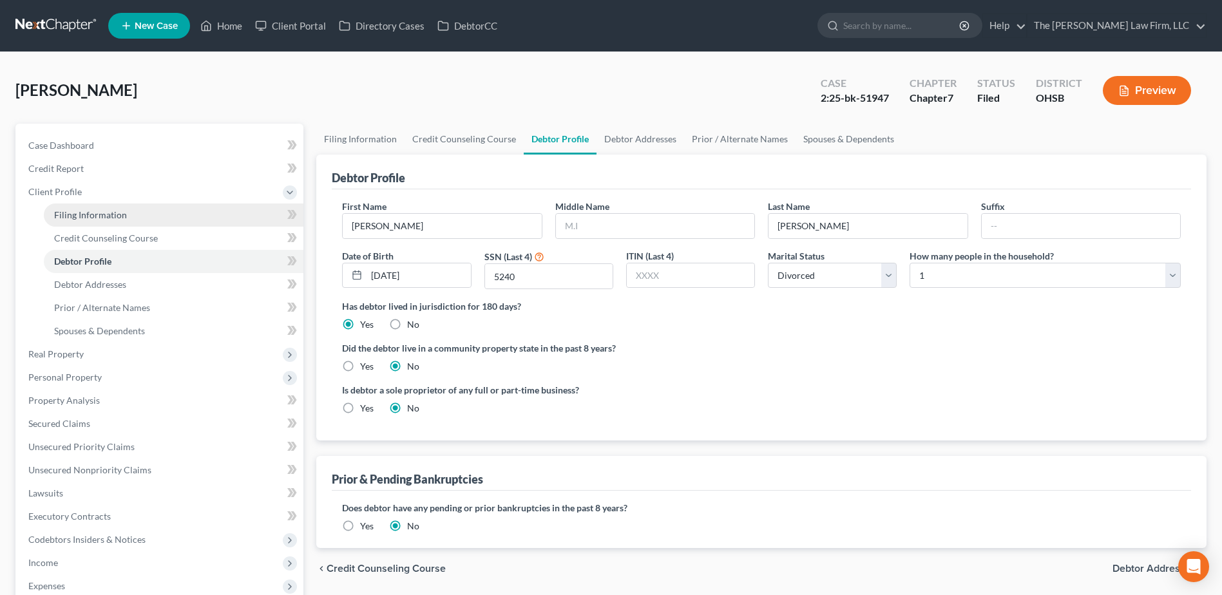
click at [97, 206] on link "Filing Information" at bounding box center [174, 215] width 260 height 23
select select "1"
select select "0"
select select "36"
